Goal: Contribute content

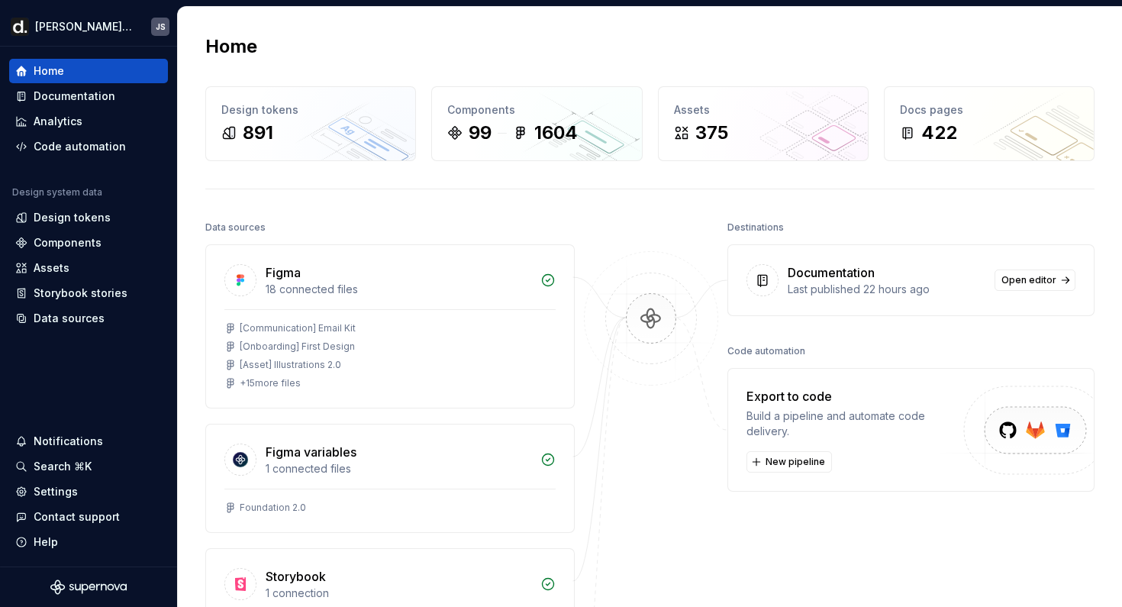
click at [826, 274] on div "Documentation" at bounding box center [831, 272] width 87 height 18
click at [1021, 276] on span "Open editor" at bounding box center [1029, 280] width 55 height 12
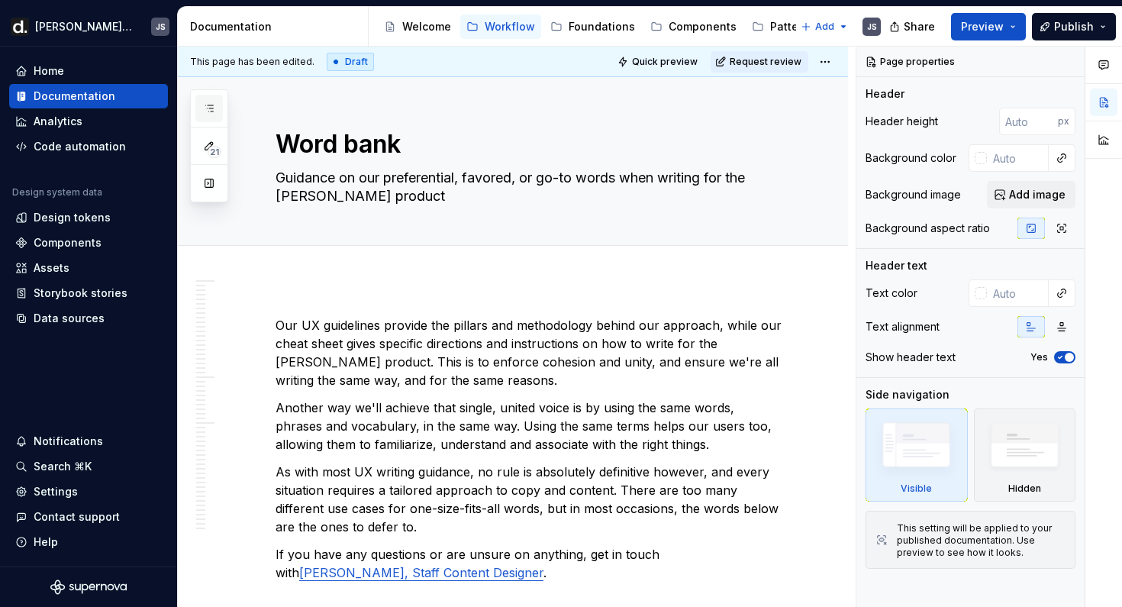
click at [211, 95] on button "button" at bounding box center [208, 108] width 27 height 27
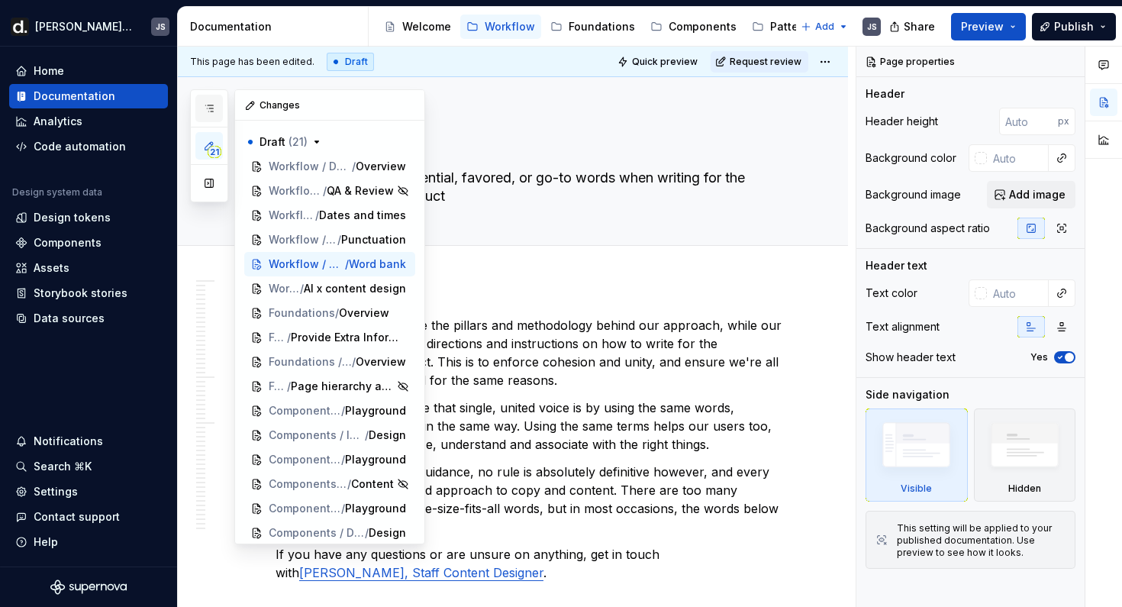
click at [218, 109] on button "button" at bounding box center [208, 108] width 27 height 27
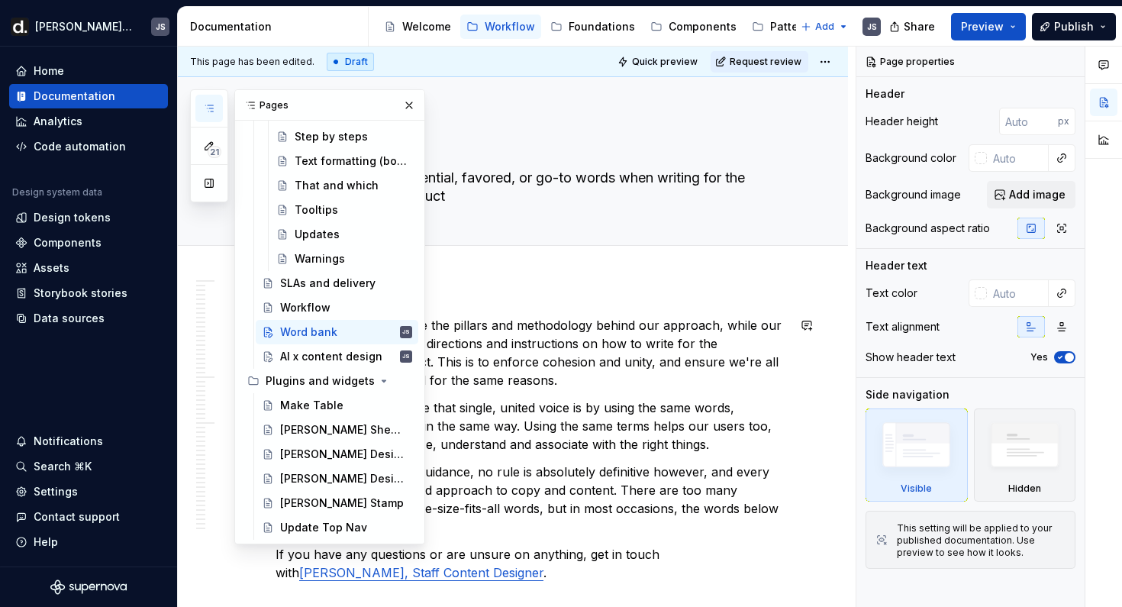
scroll to position [2162, 0]
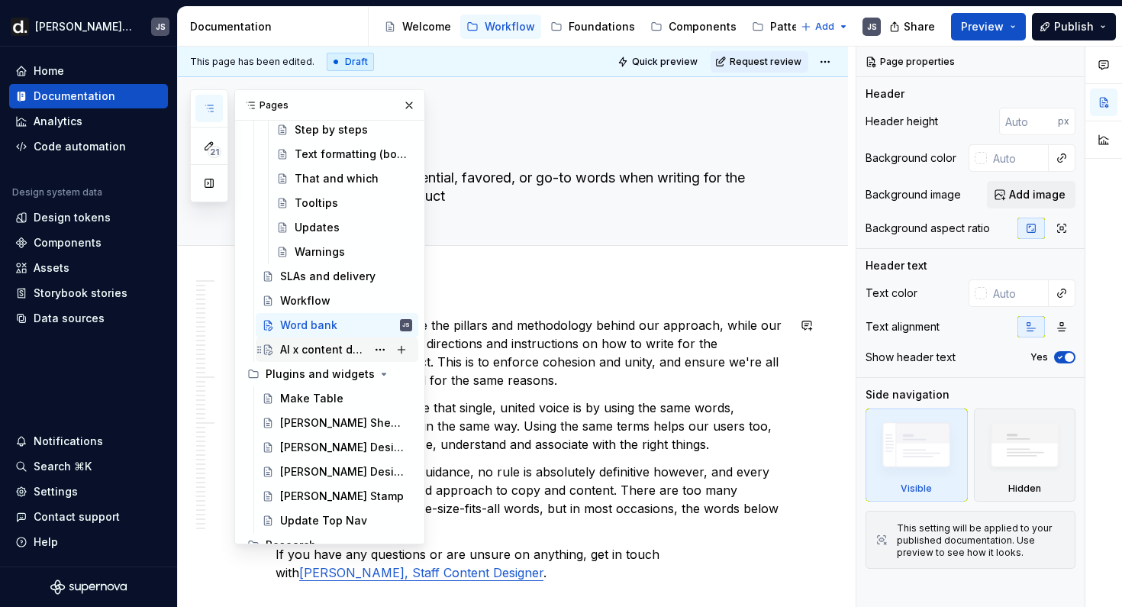
click at [312, 346] on div "AI x content design" at bounding box center [323, 349] width 86 height 15
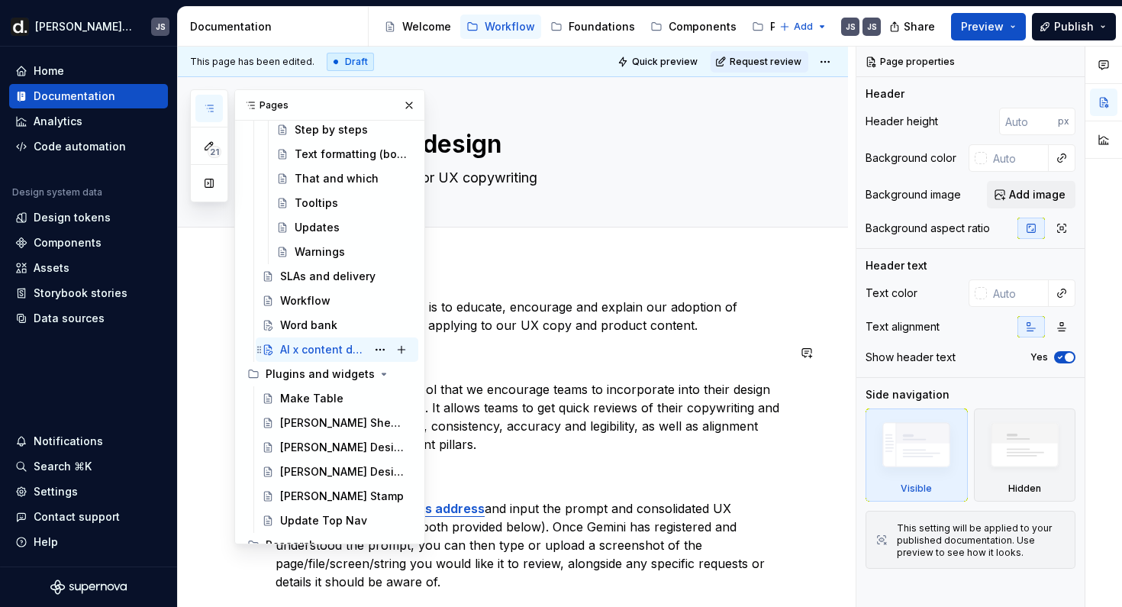
click at [269, 350] on icon "Page tree" at bounding box center [268, 350] width 8 height 10
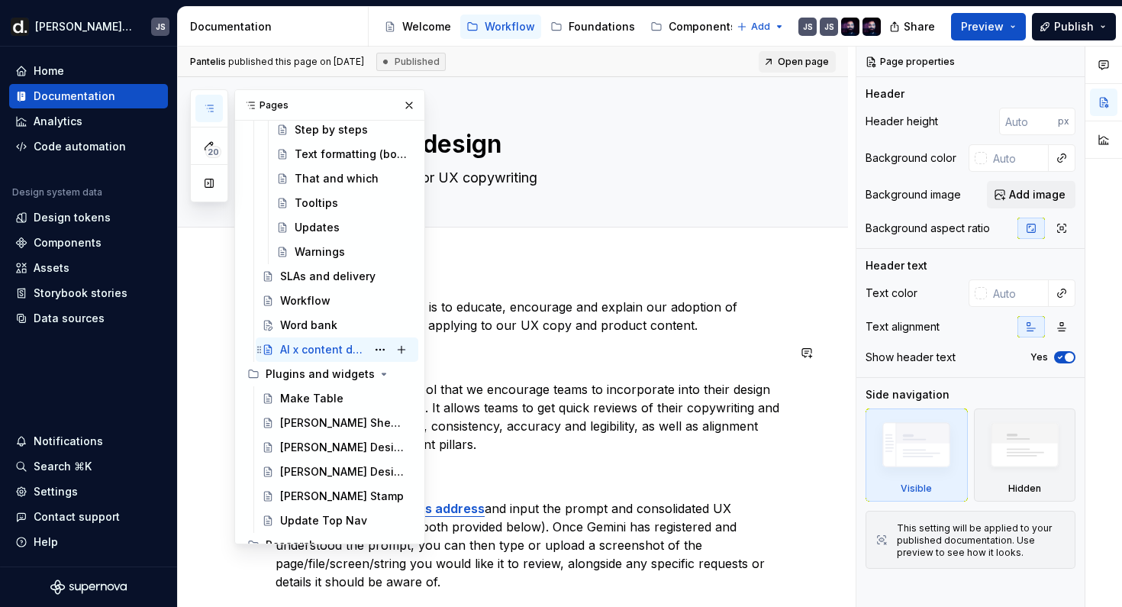
click at [601, 363] on p "What is Gemini? Gemini is a powerful AI tool that we encourage teams to incorpo…" at bounding box center [532, 399] width 512 height 110
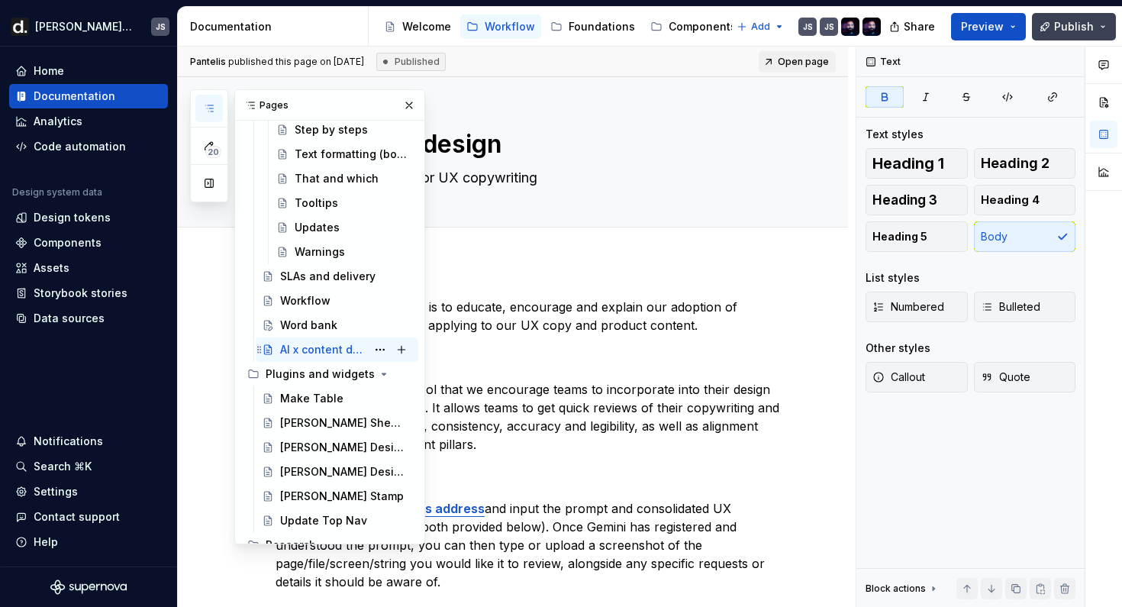
click at [1070, 31] on span "Publish" at bounding box center [1074, 26] width 40 height 15
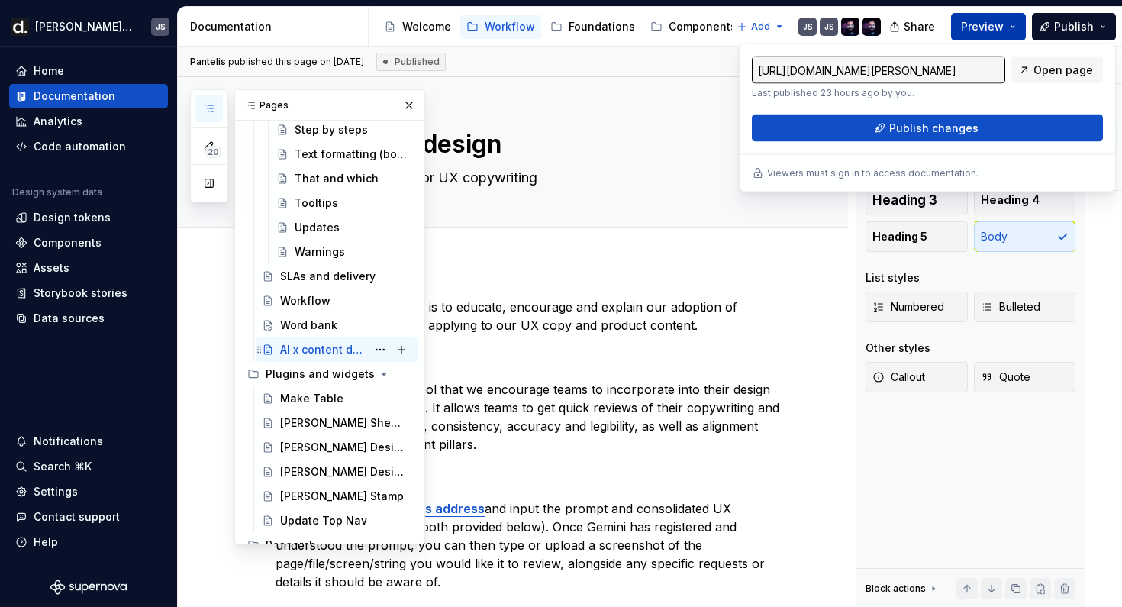
click at [1016, 26] on button "Preview" at bounding box center [988, 26] width 75 height 27
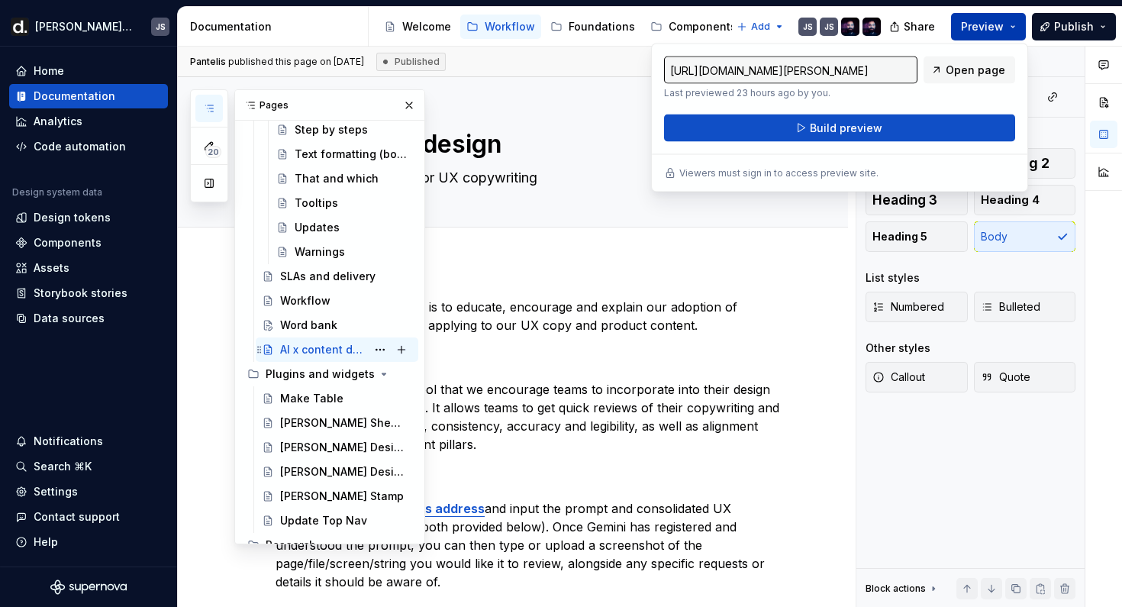
click at [1016, 26] on button "Preview" at bounding box center [988, 26] width 75 height 27
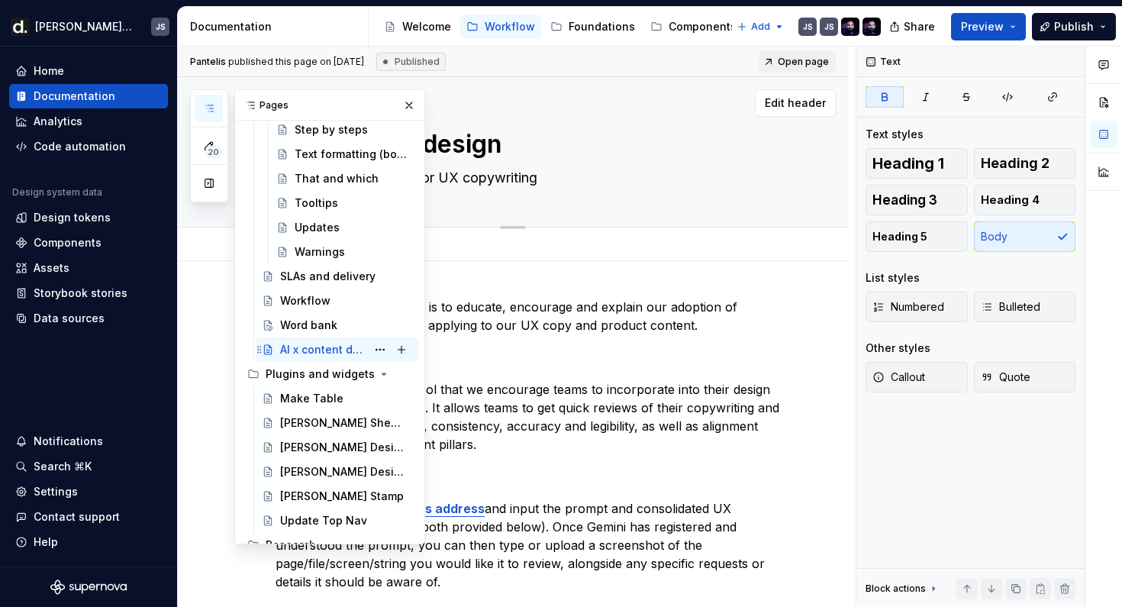
click at [660, 174] on textarea "How to use Gemini AI for UX copywriting" at bounding box center [529, 178] width 512 height 24
type textarea "*"
